Goal: Task Accomplishment & Management: Complete application form

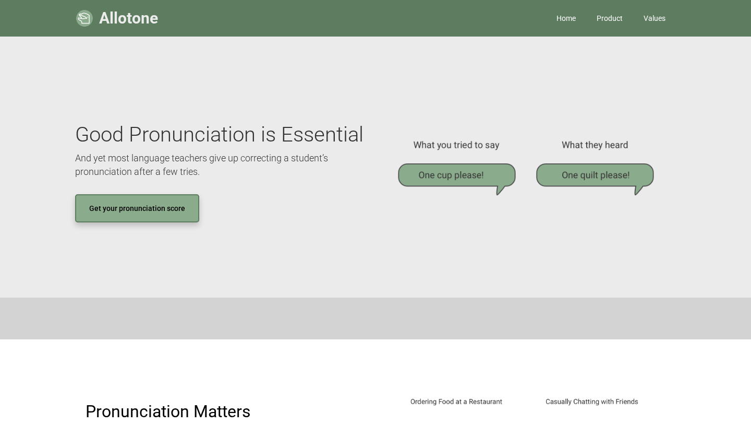
click at [169, 205] on link "Get your pronunciation score" at bounding box center [137, 208] width 124 height 28
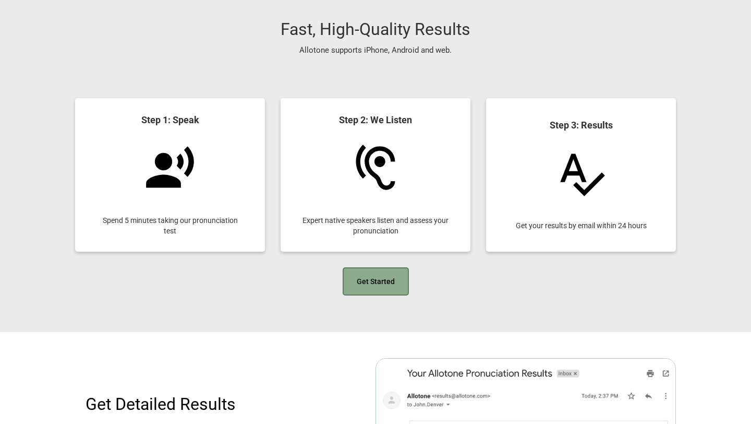
scroll to position [851, 0]
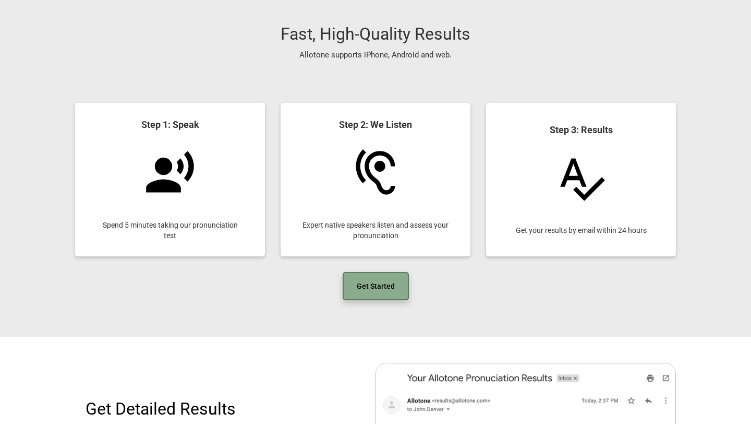
click at [356, 286] on link "Get Started" at bounding box center [376, 286] width 66 height 28
